Goal: Task Accomplishment & Management: Complete application form

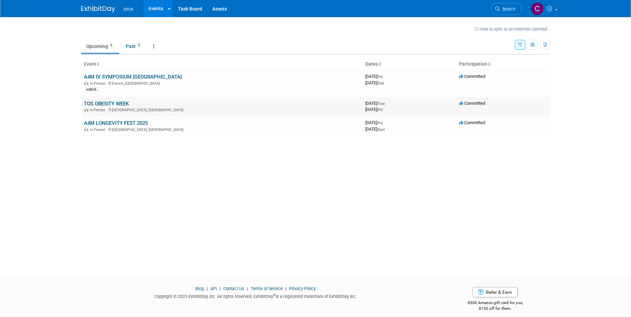
click at [184, 103] on td "TOS OBESITY WEEK In-Person [GEOGRAPHIC_DATA], [GEOGRAPHIC_DATA]" at bounding box center [221, 106] width 281 height 19
click at [103, 101] on link "TOS OBESITY WEEK" at bounding box center [106, 104] width 45 height 6
click at [125, 121] on link "A4M LONGEVITY FEST 2025" at bounding box center [116, 123] width 64 height 6
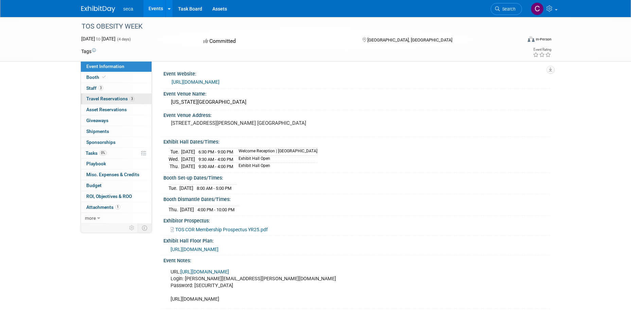
click at [103, 97] on span "Travel Reservations 3" at bounding box center [110, 98] width 48 height 5
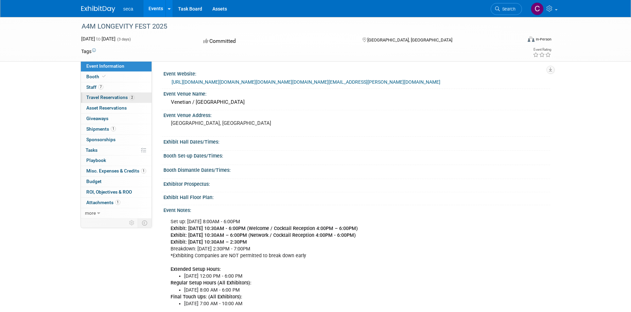
click at [100, 98] on span "Travel Reservations 2" at bounding box center [110, 96] width 48 height 5
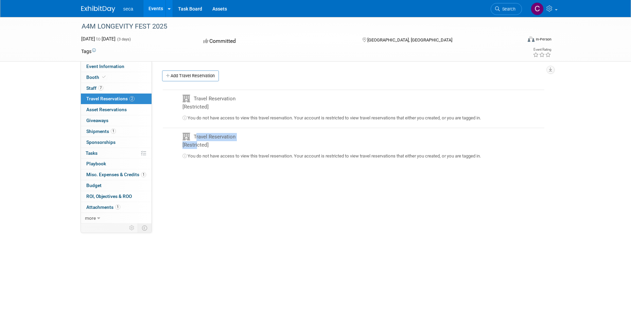
click at [196, 143] on div "Travel Reservation [Restricted]" at bounding box center [211, 142] width 68 height 19
drag, startPoint x: 196, startPoint y: 143, endPoint x: 191, endPoint y: 79, distance: 64.0
click at [191, 79] on link "Add Travel Reservation" at bounding box center [190, 75] width 57 height 11
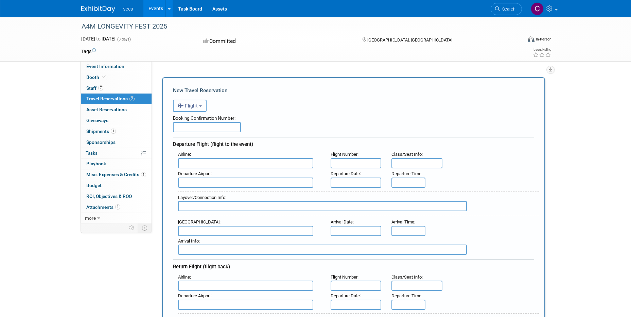
click at [196, 102] on button "Flight" at bounding box center [190, 106] width 34 height 12
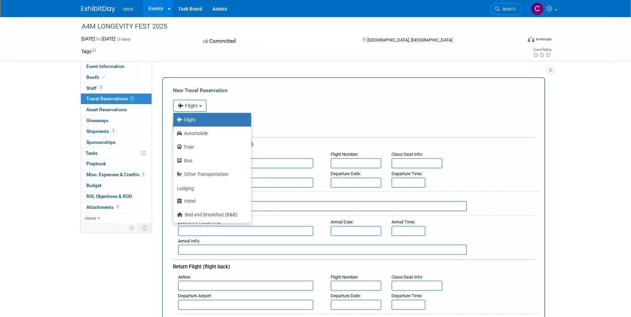
scroll to position [29, 0]
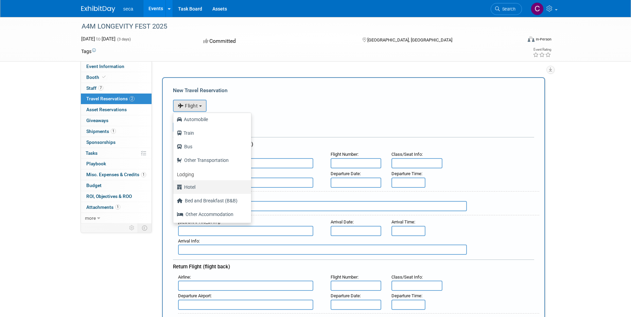
click at [202, 187] on label "Hotel" at bounding box center [211, 186] width 68 height 11
click at [174, 187] on input "Hotel" at bounding box center [172, 186] width 4 height 4
select select "6"
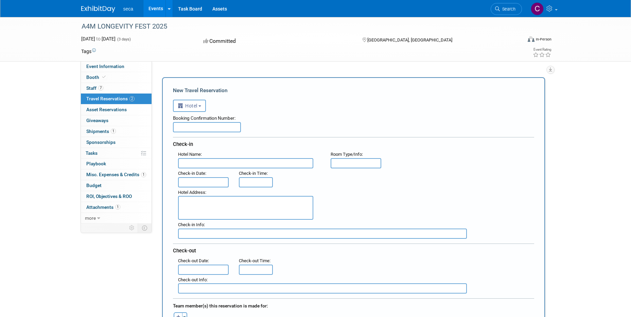
click at [184, 127] on input "text" at bounding box center [207, 127] width 68 height 10
paste input ": 6WZI7OH1"
click at [178, 127] on input ": 6WZI7OH1" at bounding box center [207, 127] width 68 height 10
type input "6WZI7OH1"
click at [208, 161] on input "text" at bounding box center [245, 163] width 135 height 10
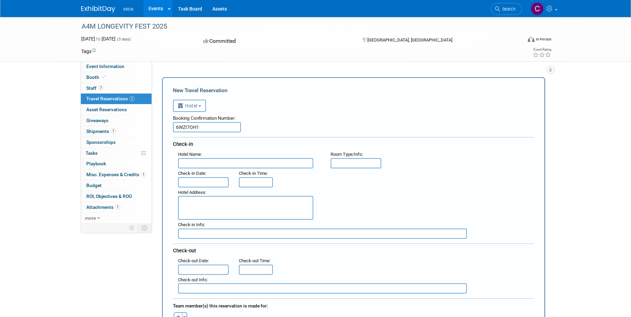
click at [194, 164] on input "text" at bounding box center [245, 163] width 135 height 10
paste input "The [GEOGRAPHIC_DATA]"
type input "The [GEOGRAPHIC_DATA]"
click at [205, 178] on input "text" at bounding box center [203, 182] width 51 height 10
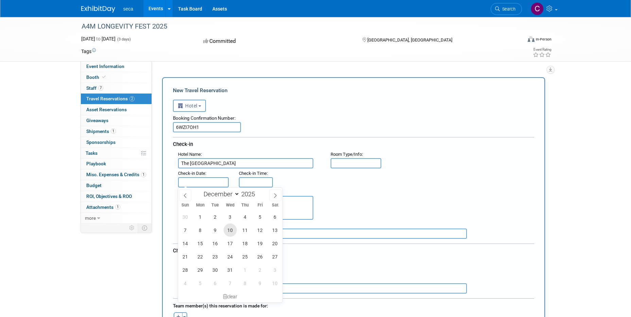
click at [226, 230] on span "10" at bounding box center [230, 229] width 13 height 13
type input "[DATE]"
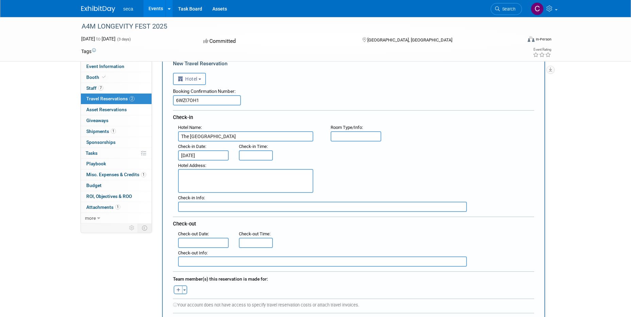
scroll to position [68, 0]
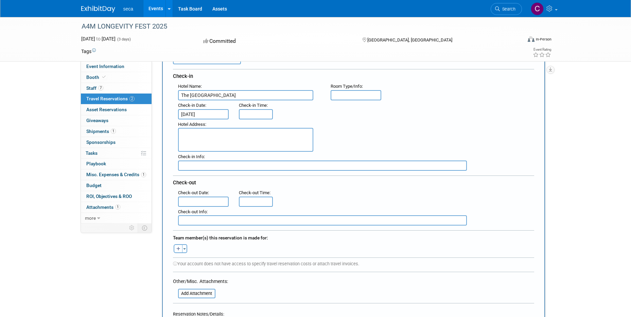
click at [0, 0] on div "Sun Mon Tue Wed Thu Fri Sat 30 1 2 3 4 5 6 7 8 9 10 11 12 13 14 15 16 17 18 19 …" at bounding box center [0, 0] width 0 height 0
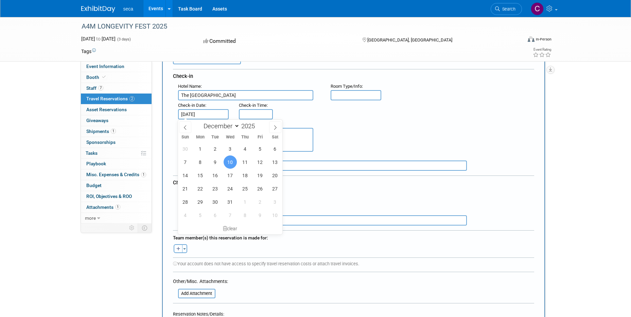
click at [389, 131] on div "Hotel Address :" at bounding box center [356, 135] width 366 height 33
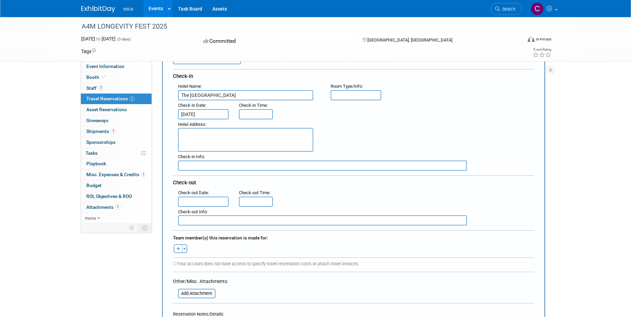
click at [261, 140] on textarea at bounding box center [245, 140] width 135 height 24
paste textarea "[STREET_ADDRESS] [GEOGRAPHIC_DATA] , [GEOGRAPHIC_DATA]"
type textarea "[STREET_ADDRESS] [GEOGRAPHIC_DATA] , [GEOGRAPHIC_DATA]"
click at [201, 199] on input "text" at bounding box center [203, 201] width 51 height 10
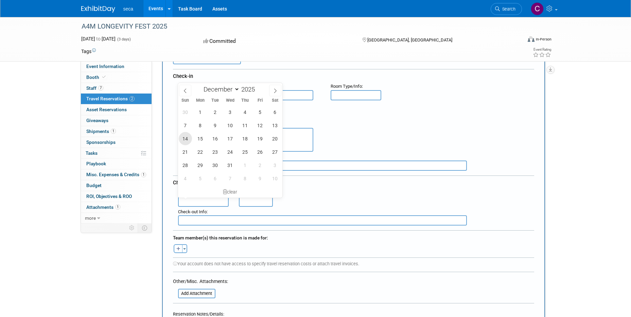
click at [184, 140] on span "14" at bounding box center [185, 138] width 13 height 13
type input "[DATE]"
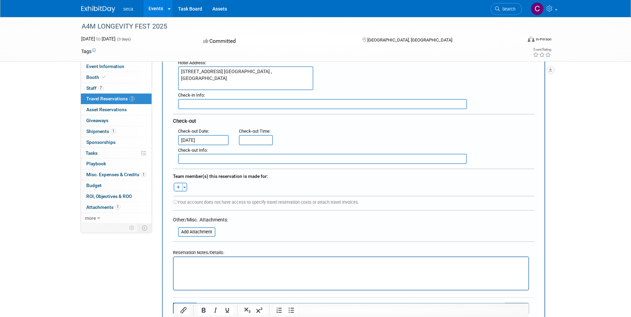
scroll to position [136, 0]
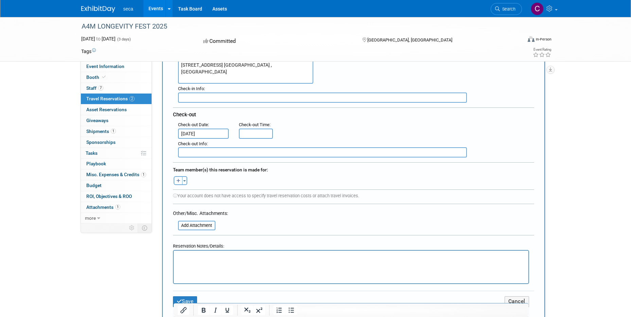
click at [179, 180] on icon "button" at bounding box center [178, 181] width 4 height 4
select select
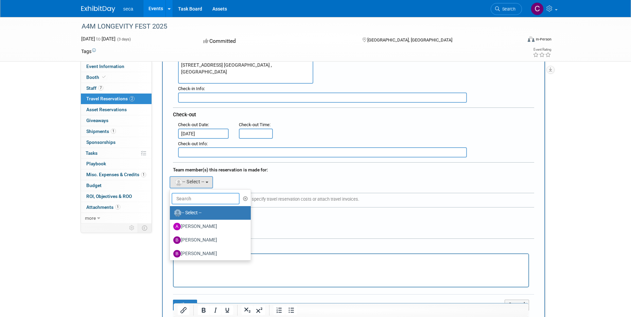
click at [195, 195] on input "text" at bounding box center [206, 199] width 68 height 12
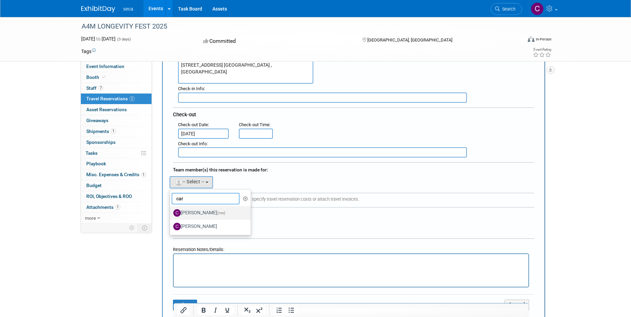
type input "car"
click at [199, 212] on label "[PERSON_NAME] (me)" at bounding box center [208, 212] width 71 height 11
click at [171, 212] on input "[PERSON_NAME] (me)" at bounding box center [168, 212] width 4 height 4
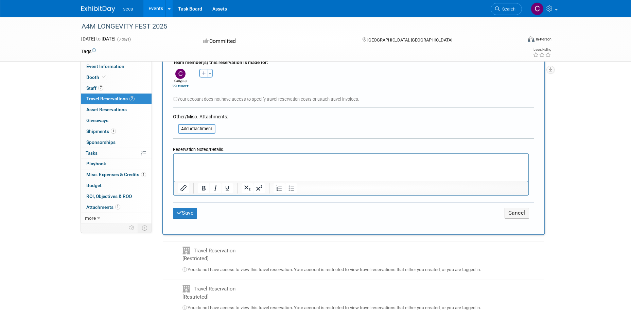
scroll to position [306, 0]
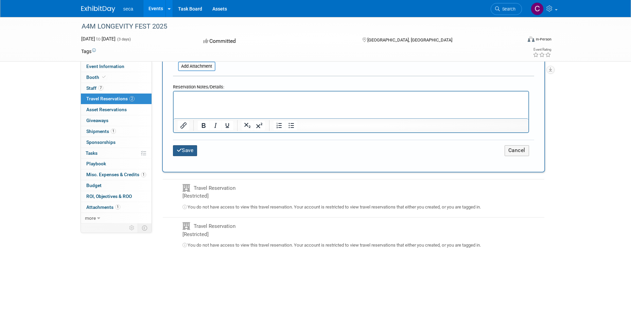
click at [185, 151] on button "Save" at bounding box center [185, 150] width 24 height 11
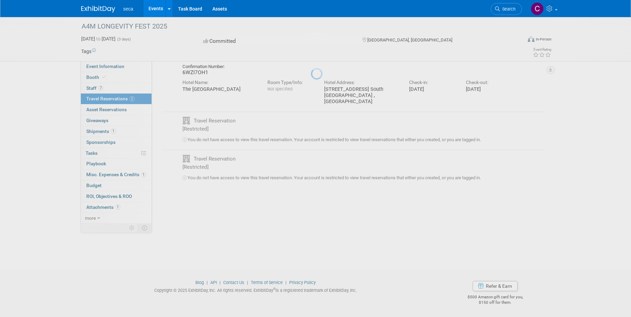
scroll to position [0, 0]
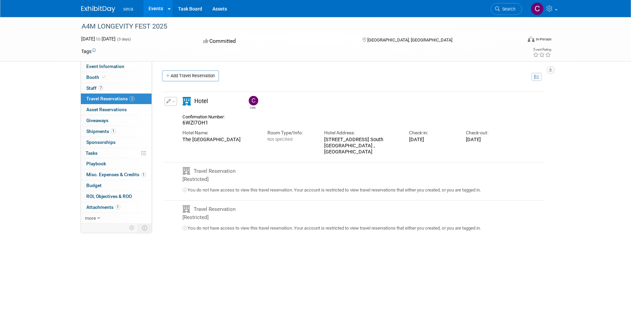
click at [95, 102] on link "3 Travel Reservations 3" at bounding box center [116, 98] width 71 height 11
click at [95, 86] on span "Staff 7" at bounding box center [94, 87] width 17 height 5
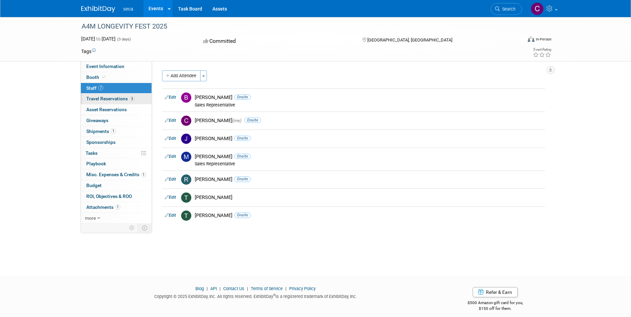
click at [96, 95] on link "3 Travel Reservations 3" at bounding box center [116, 98] width 71 height 11
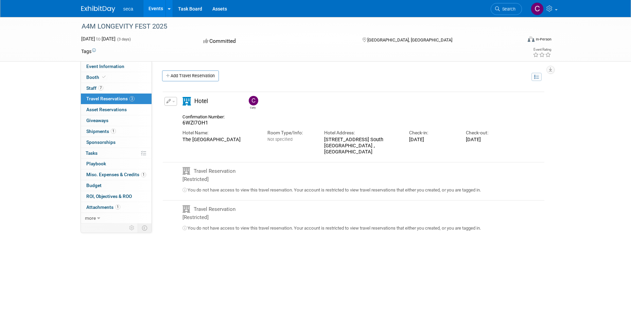
click at [177, 70] on link "Add Travel Reservation" at bounding box center [190, 75] width 57 height 11
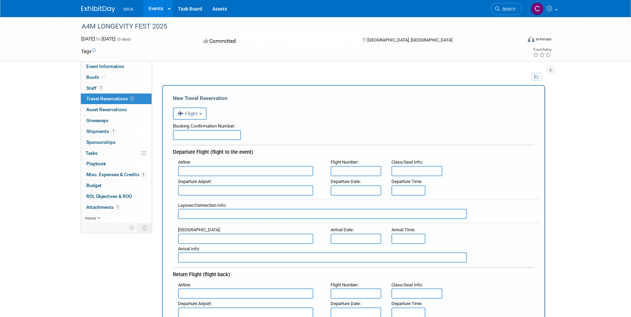
click at [219, 137] on input "text" at bounding box center [207, 135] width 68 height 10
paste input "HUJYCF"
type input "HUJYCF"
click at [201, 170] on input "text" at bounding box center [245, 171] width 135 height 10
click at [206, 182] on span "American A irlines (AAL)" at bounding box center [248, 181] width 141 height 11
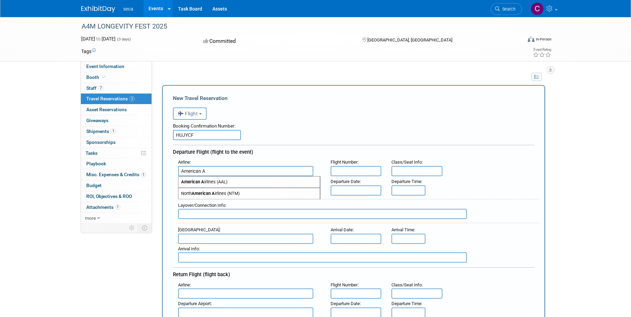
type input "American Airlines (AAL)"
click at [222, 190] on input "text" at bounding box center [245, 190] width 135 height 10
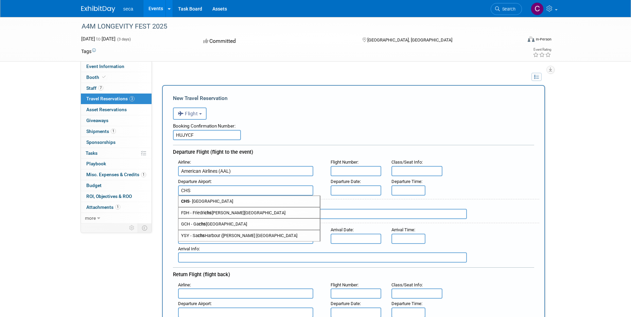
type input "CHS"
click at [342, 123] on div "Booking Confirmation Number:" at bounding box center [353, 125] width 361 height 10
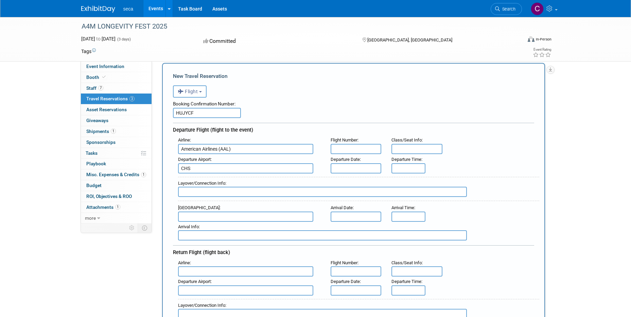
scroll to position [34, 0]
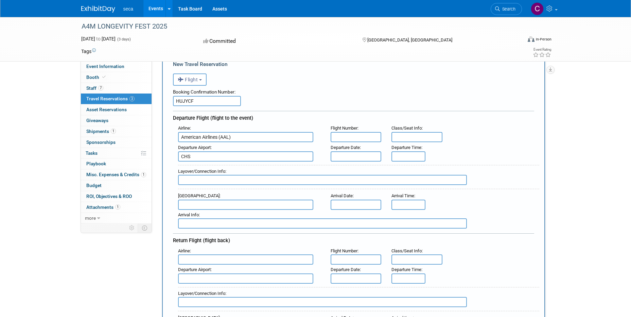
click at [187, 206] on input "text" at bounding box center [245, 204] width 135 height 10
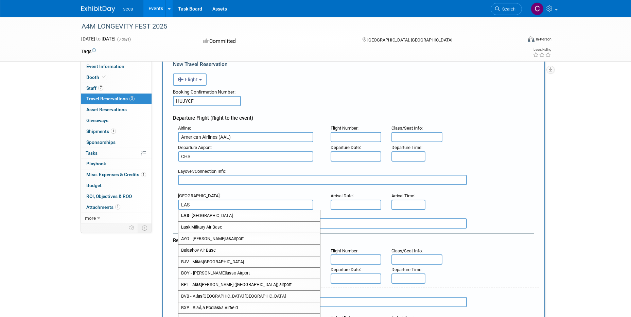
type input "LAS"
click at [436, 203] on div "Arrival Airport : [GEOGRAPHIC_DATA] [GEOGRAPHIC_DATA] [GEOGRAPHIC_DATA][PERSON_…" at bounding box center [356, 200] width 366 height 19
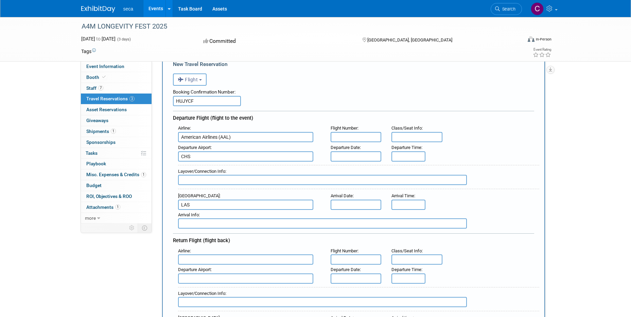
click at [343, 208] on input "text" at bounding box center [356, 204] width 51 height 10
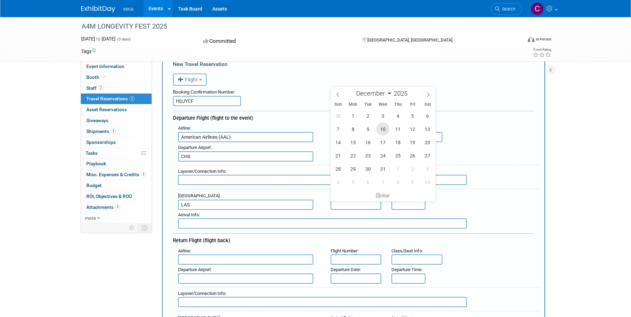
click at [379, 134] on span "10" at bounding box center [382, 128] width 13 height 13
type input "[DATE]"
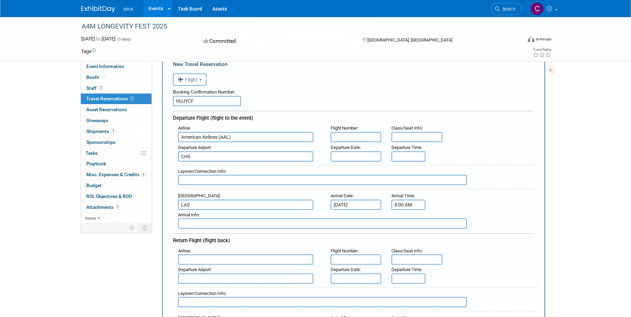
click at [402, 201] on input "8:00 AM" at bounding box center [408, 204] width 34 height 10
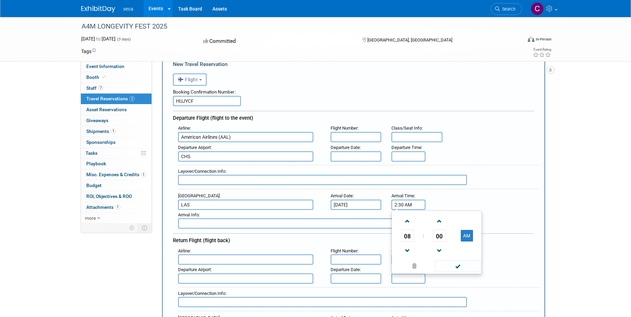
click at [473, 240] on td "AM" at bounding box center [467, 235] width 27 height 12
click at [469, 237] on button "AM" at bounding box center [467, 236] width 12 height 12
click at [516, 173] on div "Layover/Connection Info :" at bounding box center [358, 170] width 361 height 7
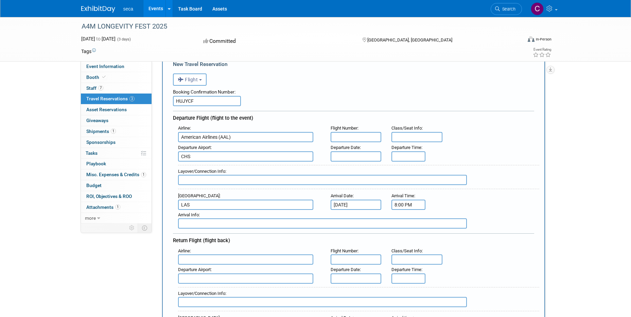
click at [400, 205] on input "8:00 PM" at bounding box center [408, 204] width 34 height 10
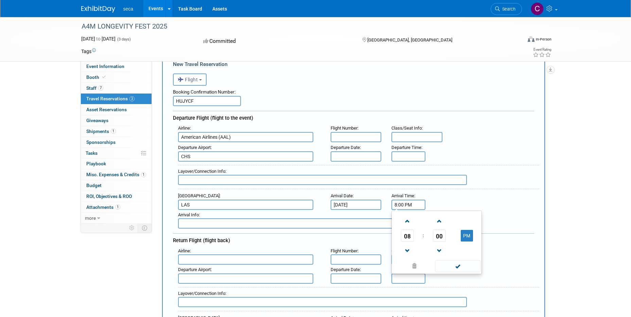
click at [403, 203] on input "8:00 PM" at bounding box center [408, 204] width 34 height 10
type input "2:35 PM"
click at [475, 163] on div "Layover/Connection Info :" at bounding box center [356, 176] width 366 height 30
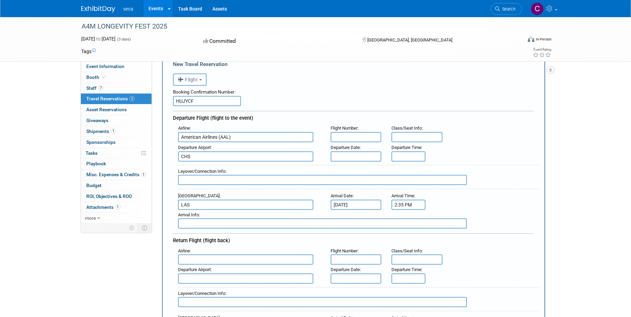
click at [369, 156] on input "text" at bounding box center [356, 156] width 51 height 10
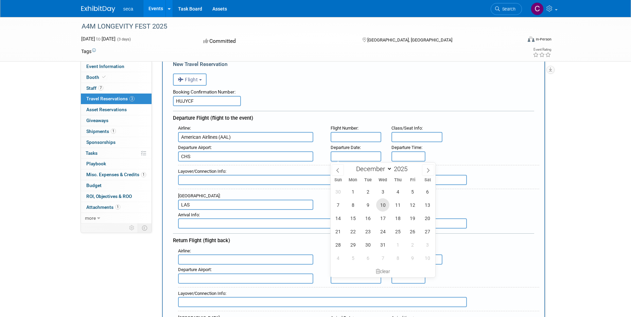
click at [384, 206] on span "10" at bounding box center [382, 204] width 13 height 13
type input "[DATE]"
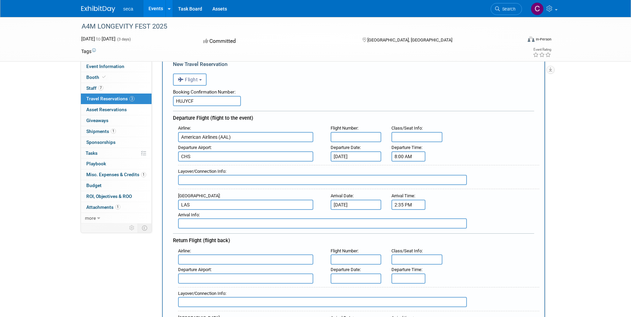
click at [405, 158] on input "8:00 AM" at bounding box center [408, 156] width 34 height 10
type input "10:20 AM"
click at [486, 147] on div "Departure Airport : CHS Departure Date : [DATE] Departure Time : 10:20 AM" at bounding box center [356, 151] width 366 height 19
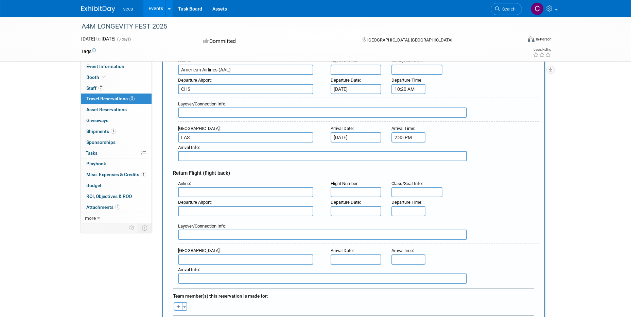
scroll to position [102, 0]
click at [218, 110] on input "text" at bounding box center [322, 112] width 289 height 10
type input "CLT"
click at [207, 191] on input "text" at bounding box center [245, 191] width 135 height 10
click at [225, 202] on span "American Air lines (AAL)" at bounding box center [248, 202] width 141 height 11
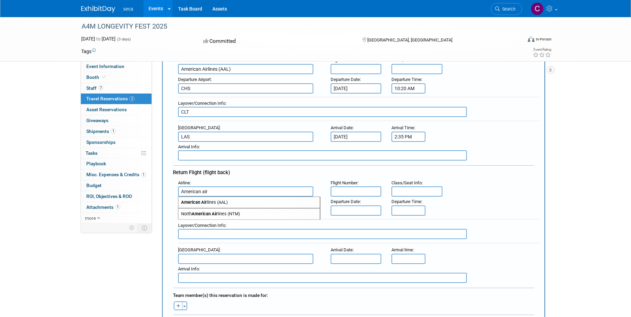
type input "American Airlines (AAL)"
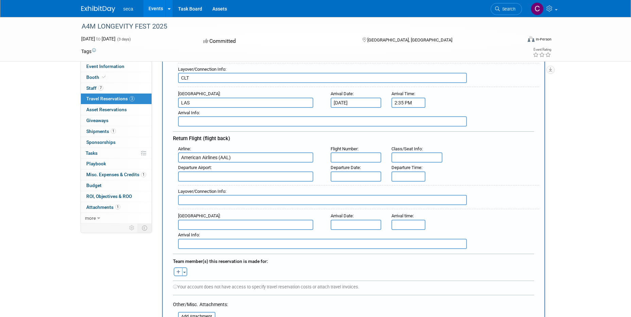
click at [227, 176] on input "text" at bounding box center [245, 176] width 135 height 10
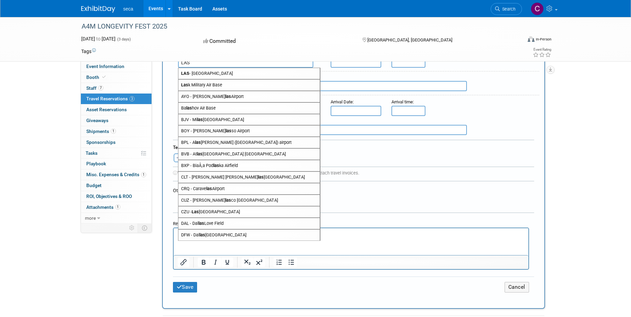
scroll to position [272, 0]
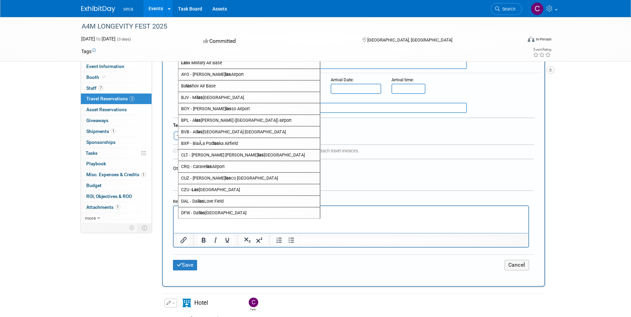
type input "LAS"
click at [485, 172] on form "<i class="fas fa-plane" style="padding: 6px 4px 6px 1px;"></i> Flight <i class=…" at bounding box center [353, 55] width 361 height 447
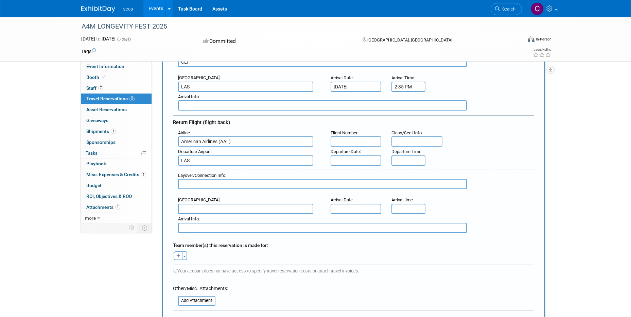
scroll to position [136, 0]
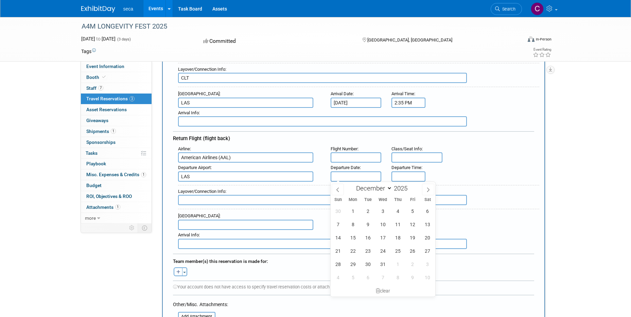
click at [342, 178] on input "text" at bounding box center [356, 176] width 51 height 10
click at [342, 237] on span "14" at bounding box center [337, 237] width 13 height 13
type input "[DATE]"
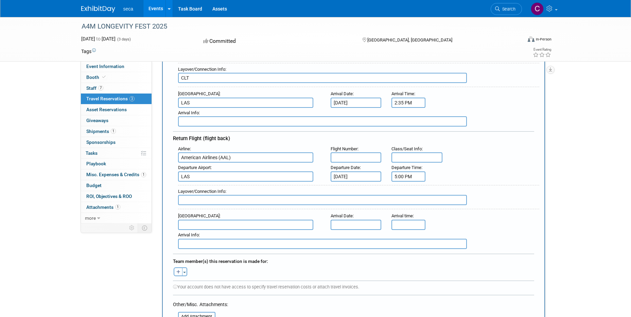
click at [405, 176] on input "5:00 PM" at bounding box center [408, 176] width 34 height 10
click at [404, 220] on span at bounding box center [407, 222] width 12 height 12
click at [404, 219] on span at bounding box center [407, 222] width 12 height 12
click at [408, 194] on span at bounding box center [407, 193] width 12 height 12
click at [409, 194] on span at bounding box center [407, 193] width 12 height 12
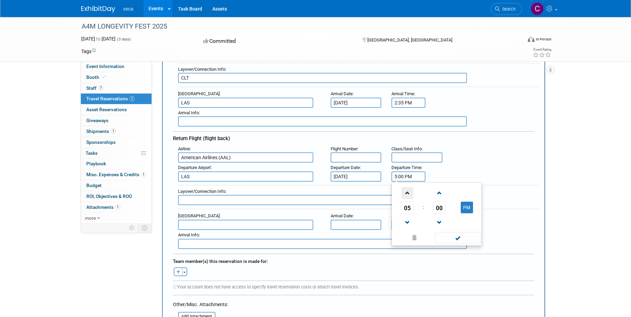
click at [408, 194] on span at bounding box center [407, 193] width 12 height 12
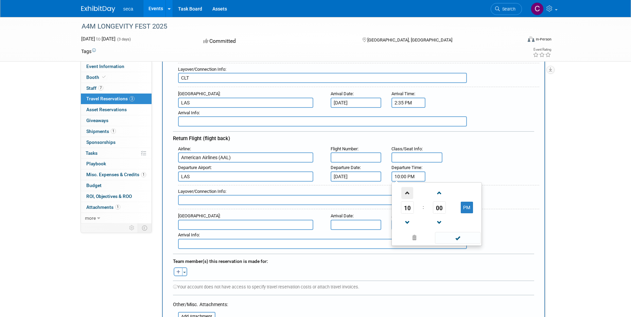
click at [408, 194] on span at bounding box center [407, 193] width 12 height 12
click at [438, 193] on span at bounding box center [439, 193] width 12 height 12
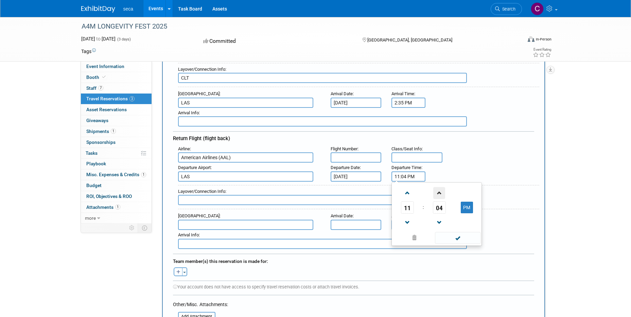
click at [438, 193] on span at bounding box center [439, 193] width 12 height 12
click at [440, 205] on span "07" at bounding box center [439, 207] width 13 height 12
click at [423, 232] on td "45" at bounding box center [426, 229] width 22 height 18
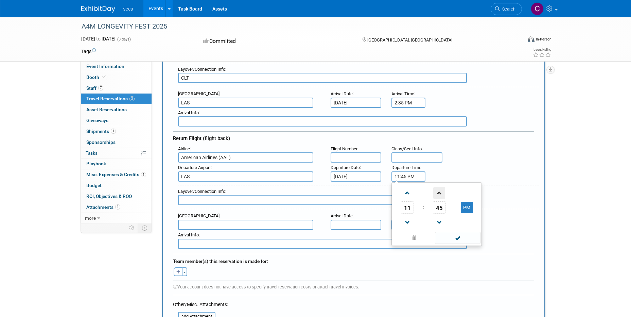
click at [438, 196] on span at bounding box center [439, 193] width 12 height 12
type input "11:49 PM"
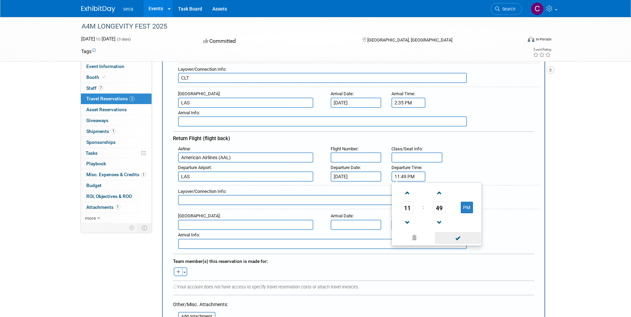
click at [463, 241] on span at bounding box center [458, 238] width 46 height 12
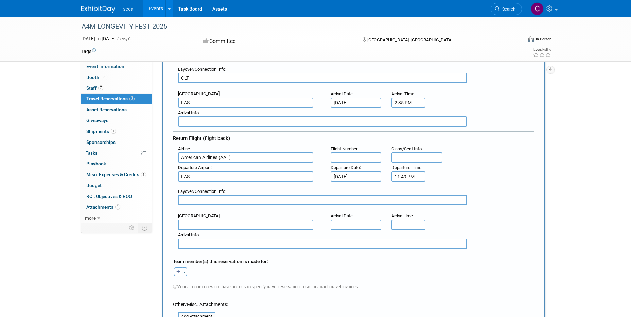
click at [282, 202] on input "text" at bounding box center [322, 200] width 289 height 10
type input "CLT"
click at [477, 223] on div "Arrival Airport : Arrival Date : Arrival time :" at bounding box center [356, 220] width 366 height 19
click at [213, 224] on input "text" at bounding box center [245, 224] width 135 height 10
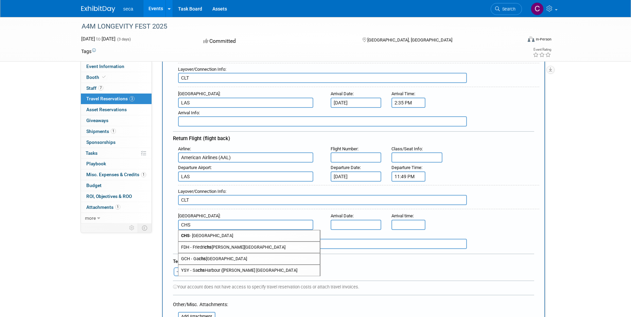
type input "CHS"
click at [521, 183] on div "Layover/Connection Info : CLT" at bounding box center [356, 196] width 366 height 30
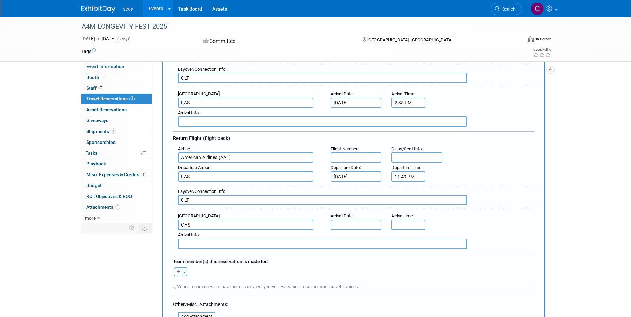
click at [351, 227] on input "text" at bounding box center [356, 224] width 51 height 10
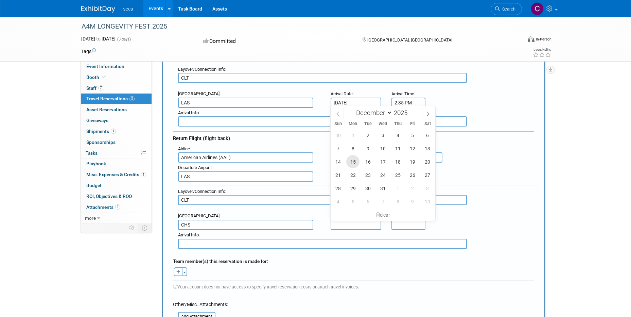
click at [352, 166] on span "15" at bounding box center [352, 161] width 13 height 13
type input "[DATE]"
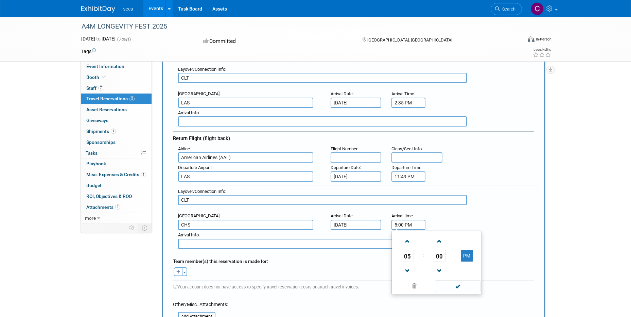
click at [412, 226] on input "5:00 PM" at bounding box center [408, 224] width 34 height 10
type input "5"
click at [456, 285] on span at bounding box center [458, 286] width 46 height 12
type input "9:50 AM"
click at [508, 230] on div "Arrival Info :" at bounding box center [356, 239] width 366 height 19
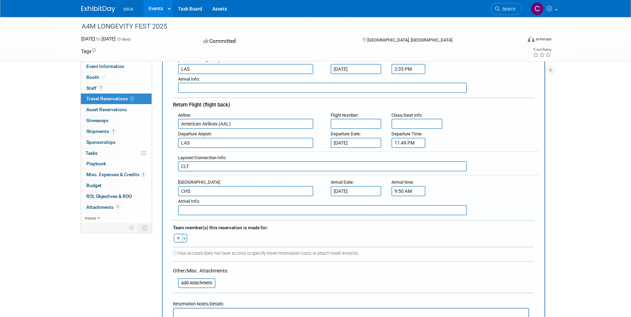
scroll to position [170, 0]
click at [179, 237] on icon "button" at bounding box center [178, 238] width 4 height 4
select select
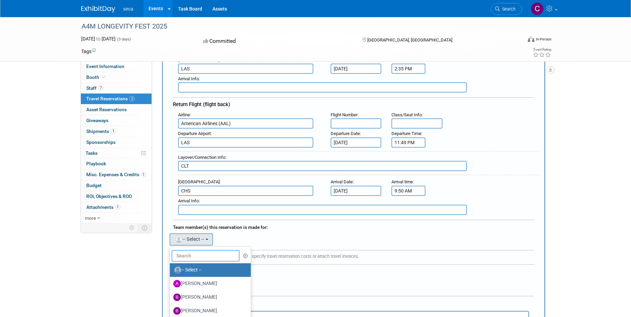
click at [201, 257] on input "text" at bounding box center [206, 256] width 68 height 12
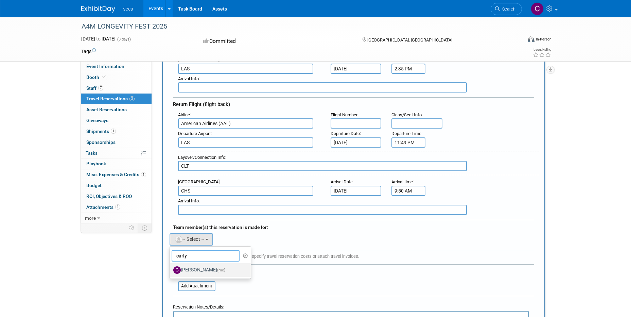
type input "carly"
click at [197, 266] on label "[PERSON_NAME] (me)" at bounding box center [208, 269] width 71 height 11
click at [171, 267] on input "[PERSON_NAME] (me)" at bounding box center [168, 269] width 4 height 4
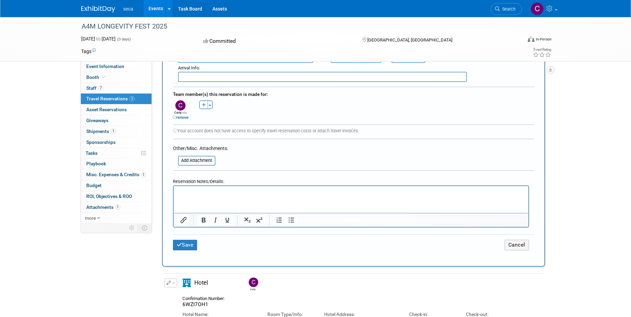
scroll to position [306, 0]
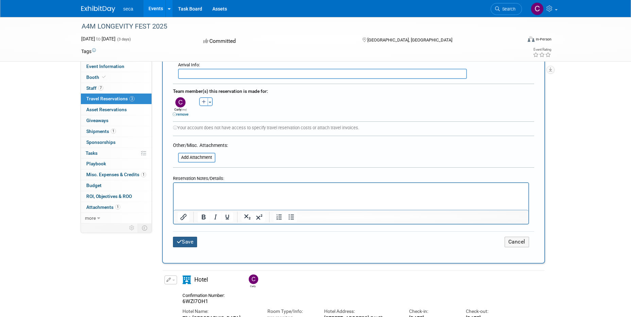
click at [184, 238] on button "Save" at bounding box center [185, 241] width 24 height 11
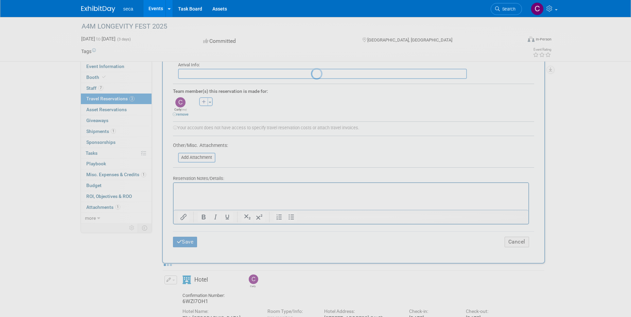
scroll to position [0, 0]
